Goal: Task Accomplishment & Management: Manage account settings

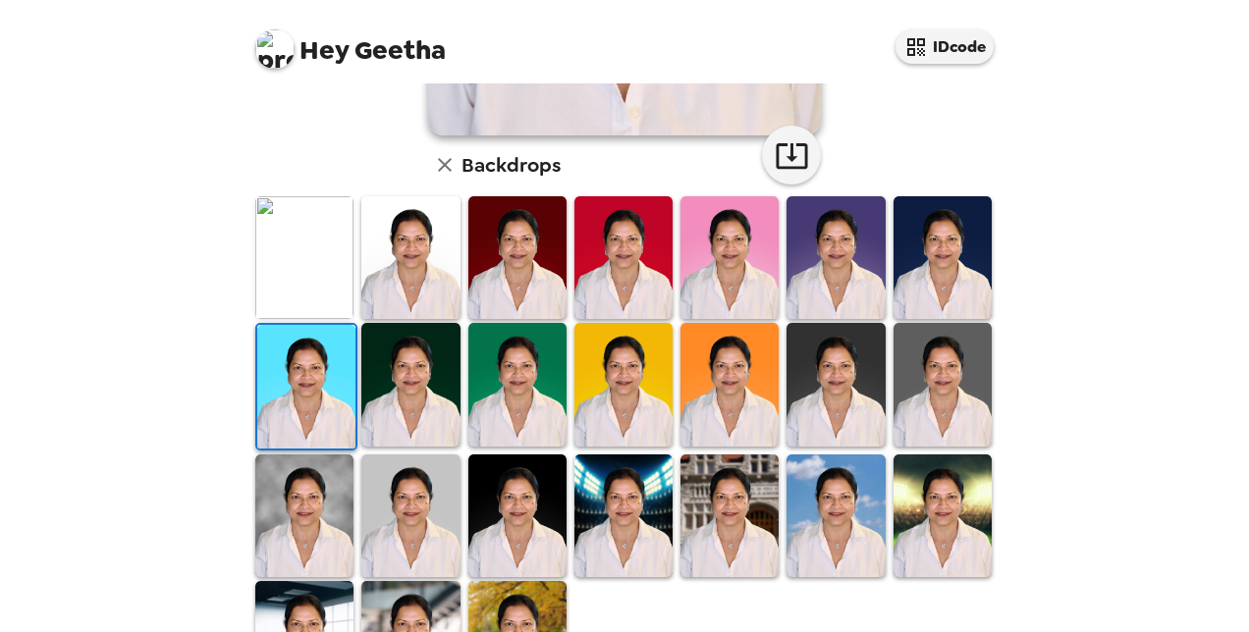
scroll to position [558, 0]
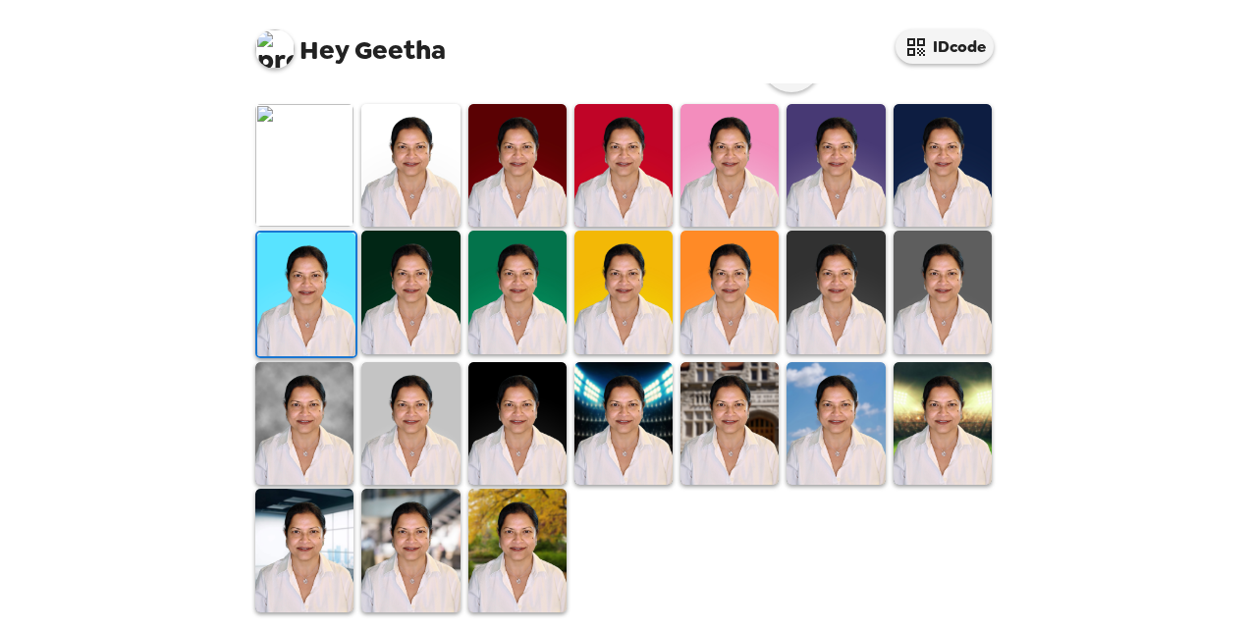
click at [512, 538] on img at bounding box center [517, 550] width 98 height 123
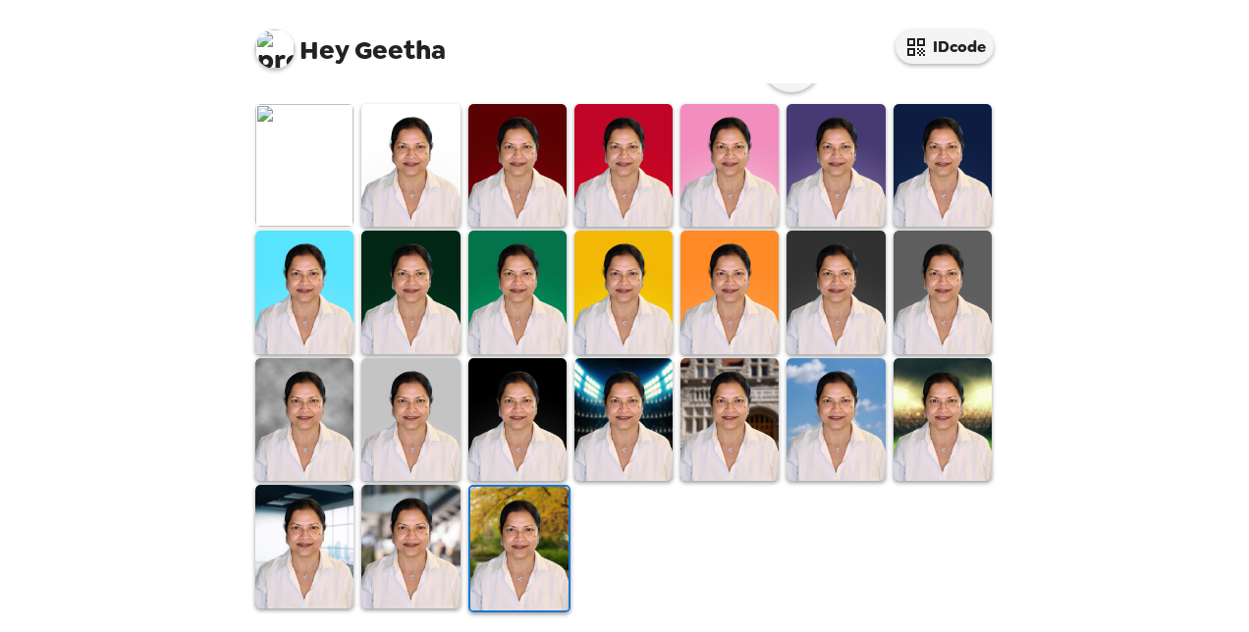
click at [388, 547] on img at bounding box center [410, 546] width 98 height 123
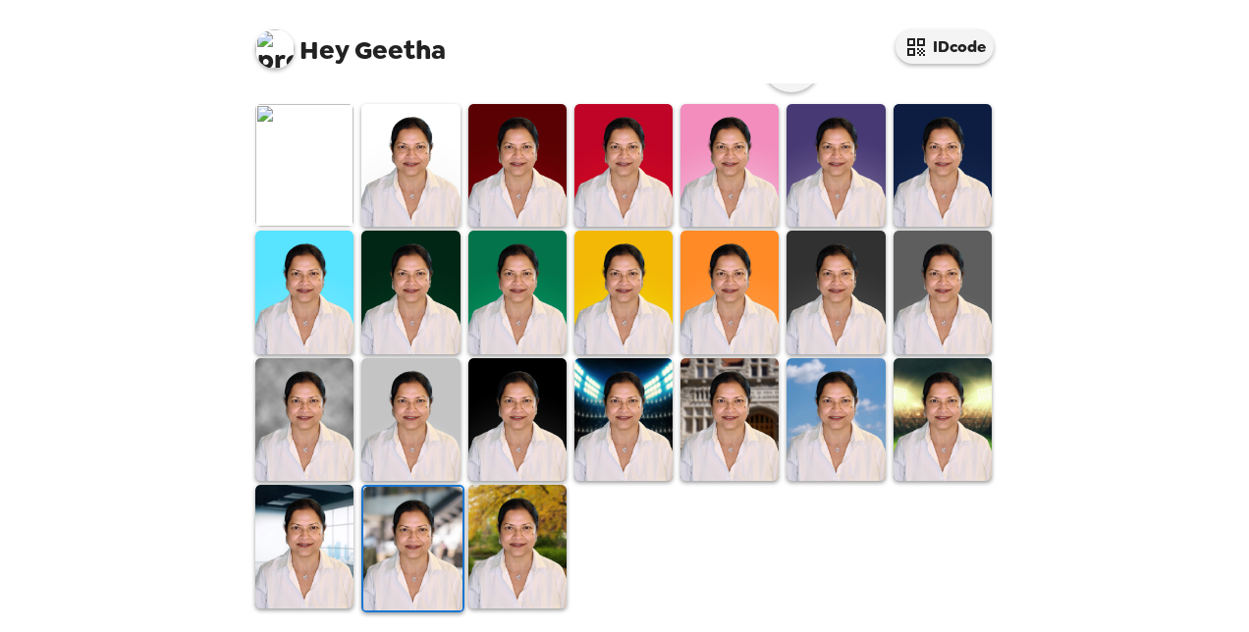
click at [410, 551] on img at bounding box center [412, 548] width 98 height 123
click at [420, 544] on img at bounding box center [412, 548] width 98 height 123
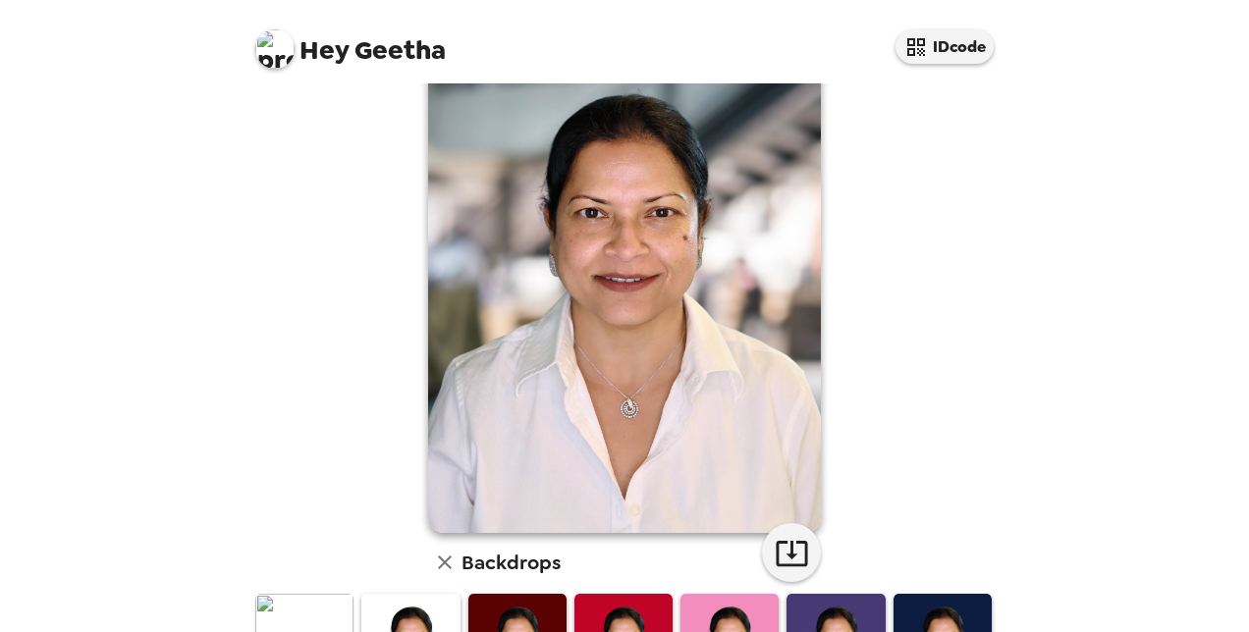
scroll to position [98, 0]
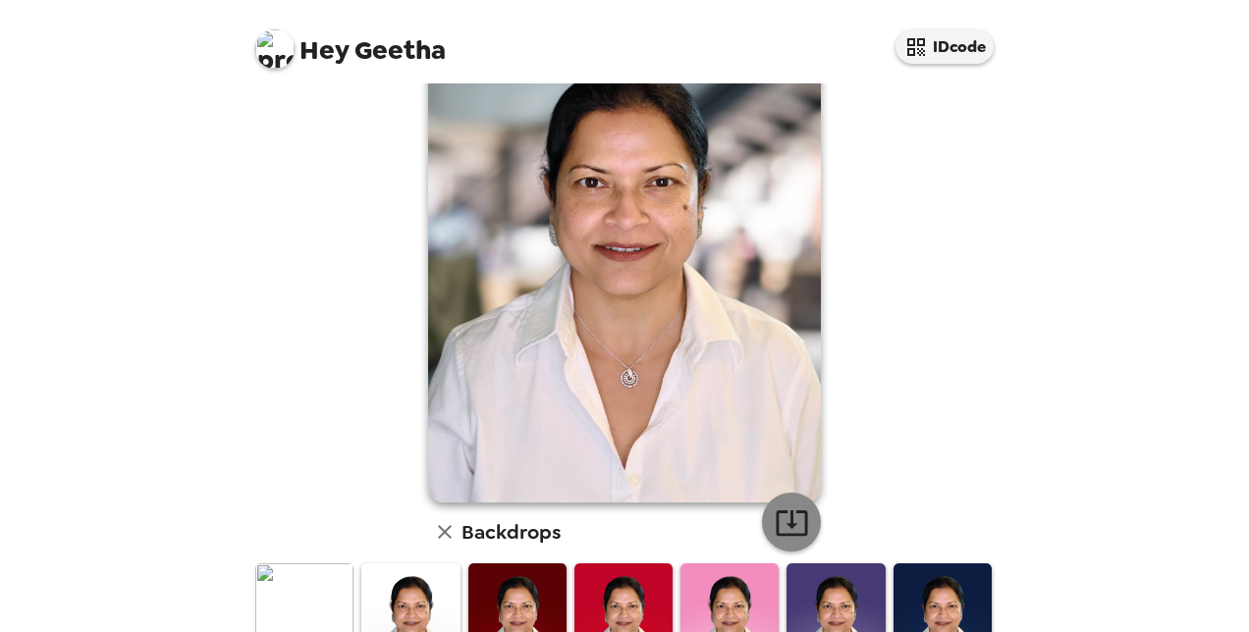
click at [782, 515] on icon "button" at bounding box center [792, 523] width 34 height 34
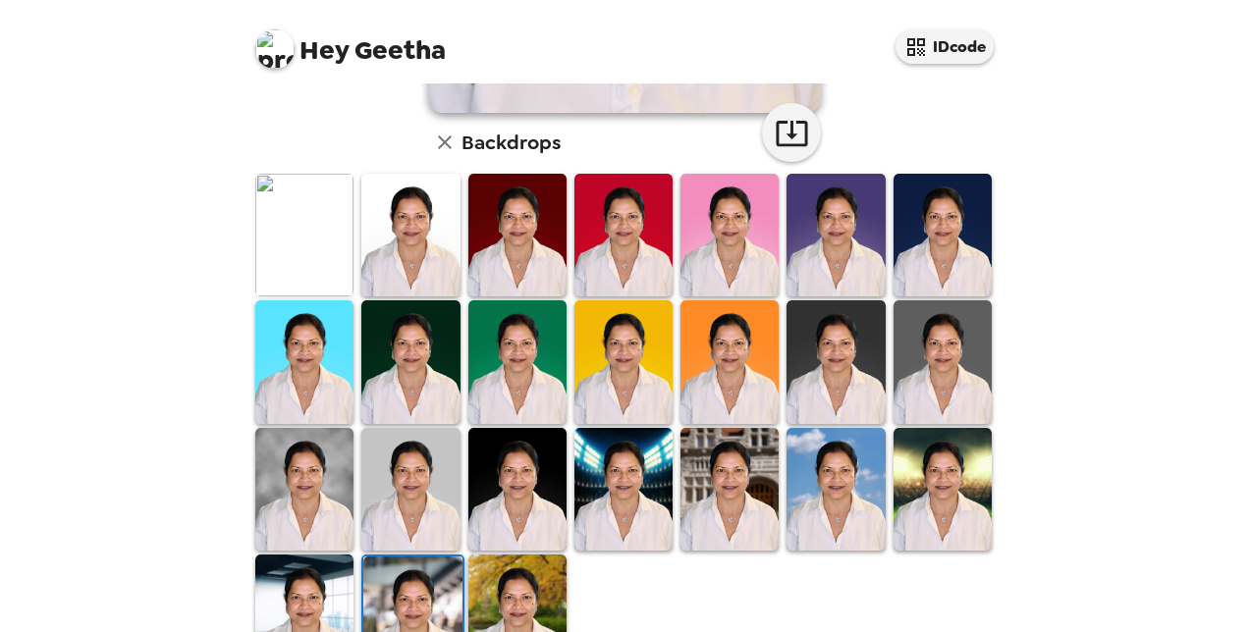
scroll to position [491, 0]
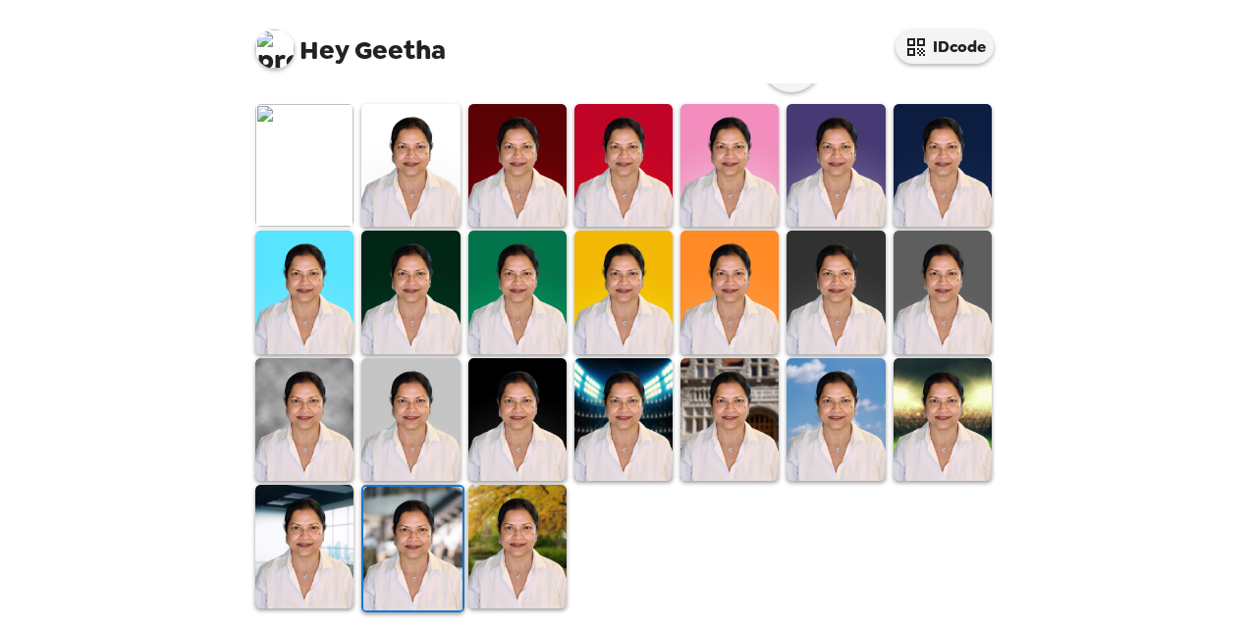
click at [515, 554] on img at bounding box center [517, 546] width 98 height 123
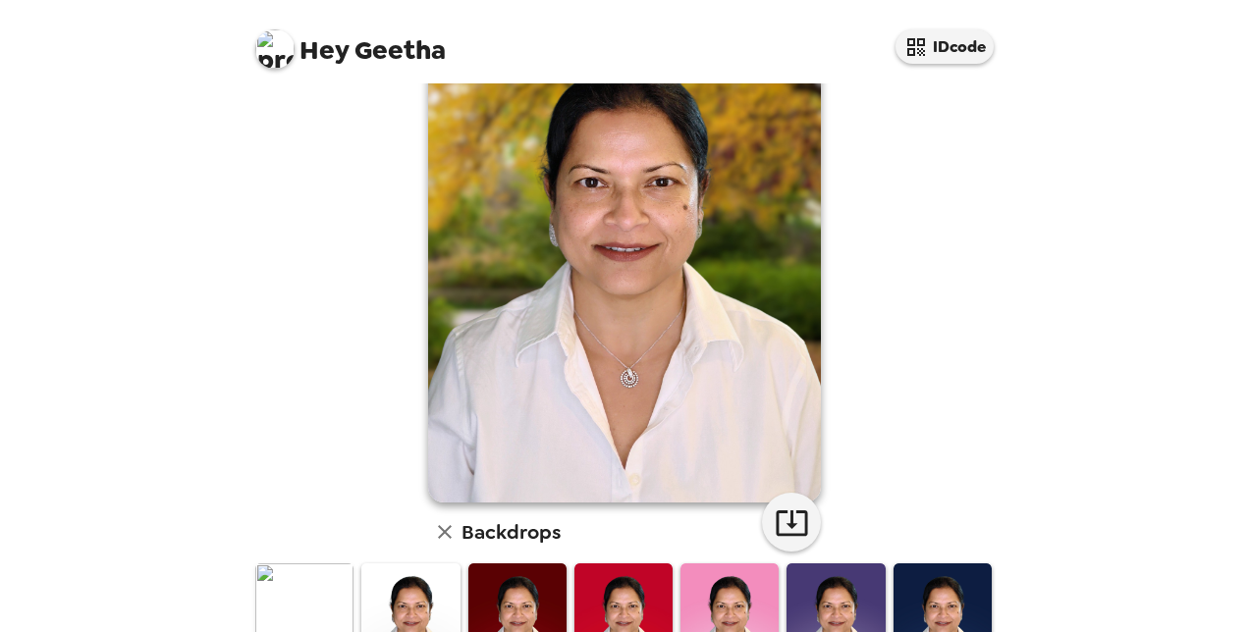
scroll to position [196, 0]
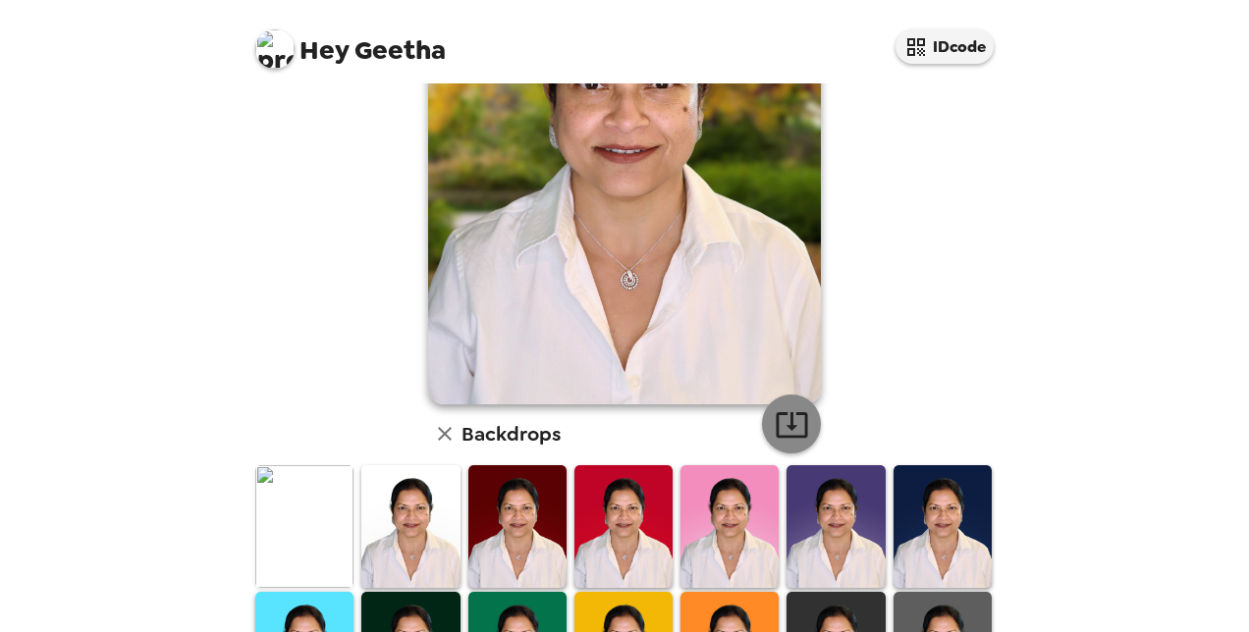
click at [792, 413] on icon "button" at bounding box center [791, 425] width 31 height 26
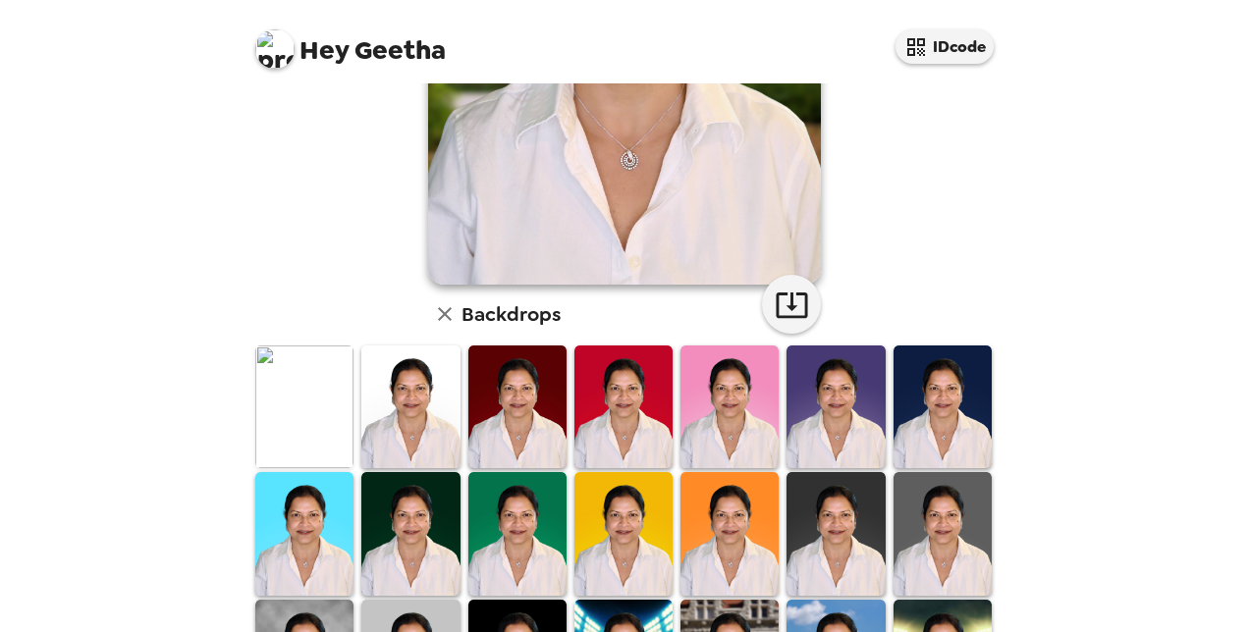
scroll to position [491, 0]
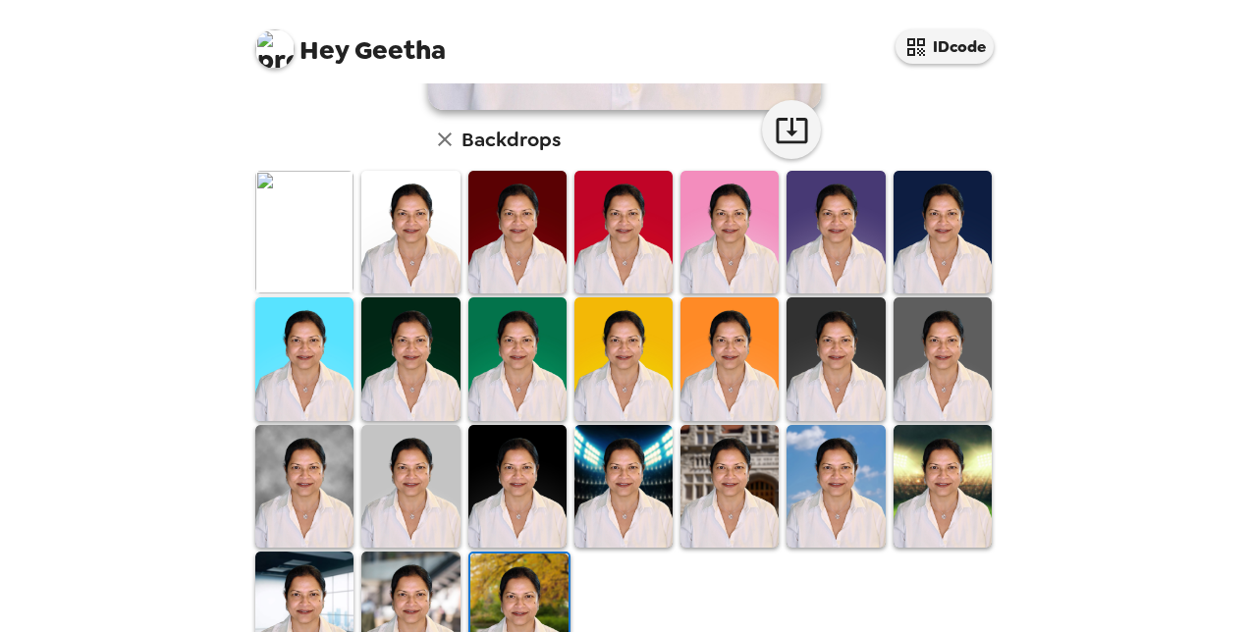
click at [313, 602] on img at bounding box center [304, 613] width 98 height 123
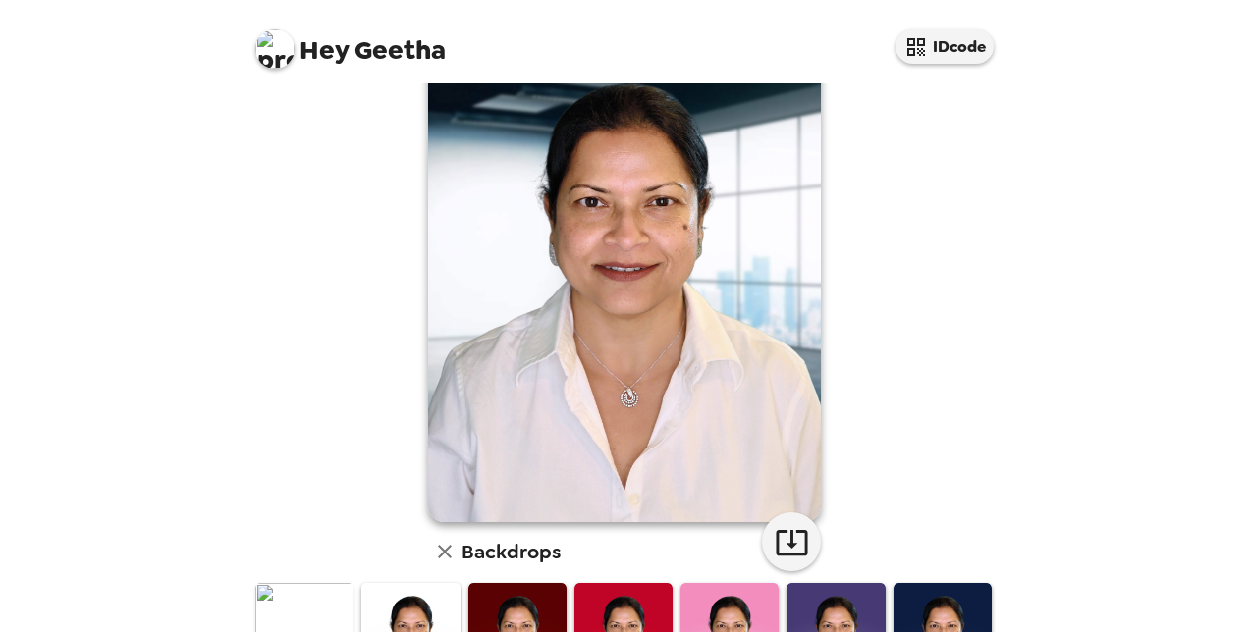
scroll to position [196, 0]
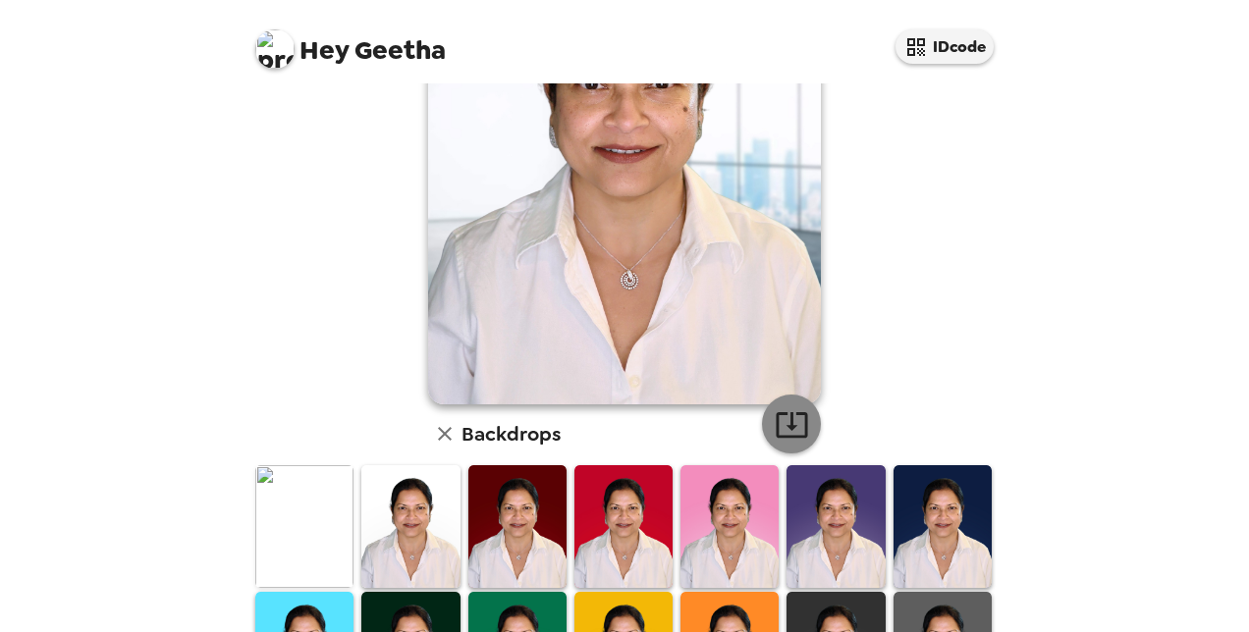
click at [785, 416] on icon "button" at bounding box center [792, 424] width 34 height 34
click at [1064, 330] on div "Hey Geetha IDcode [PERSON_NAME] [PERSON_NAME] , [DATE] Backdrops" at bounding box center [624, 316] width 1249 height 632
